Goal: Transaction & Acquisition: Purchase product/service

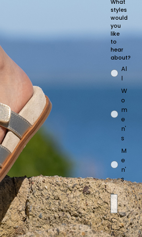
scroll to position [134, 0]
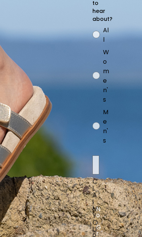
scroll to position [38, 79]
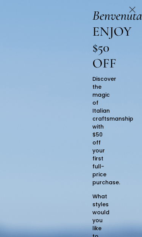
click at [135, 9] on circle "Close dialog" at bounding box center [132, 9] width 13 height 13
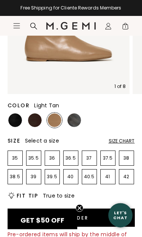
scroll to position [138, 0]
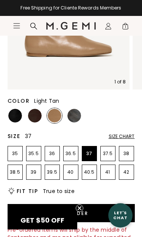
click at [96, 154] on p "37" at bounding box center [89, 154] width 14 height 6
click at [80, 117] on img at bounding box center [75, 116] width 14 height 14
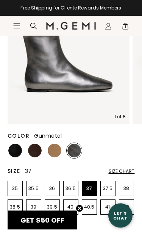
scroll to position [104, 0]
click at [39, 152] on img at bounding box center [35, 151] width 14 height 14
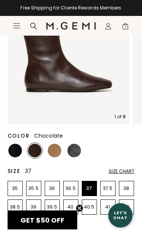
click at [19, 154] on img at bounding box center [15, 151] width 14 height 14
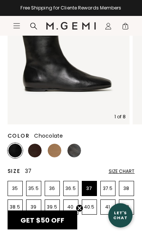
click at [40, 154] on img at bounding box center [35, 151] width 14 height 14
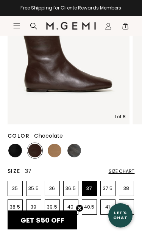
click at [57, 150] on img at bounding box center [55, 151] width 14 height 14
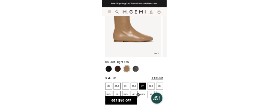
scroll to position [172, 0]
